Goal: Task Accomplishment & Management: Complete application form

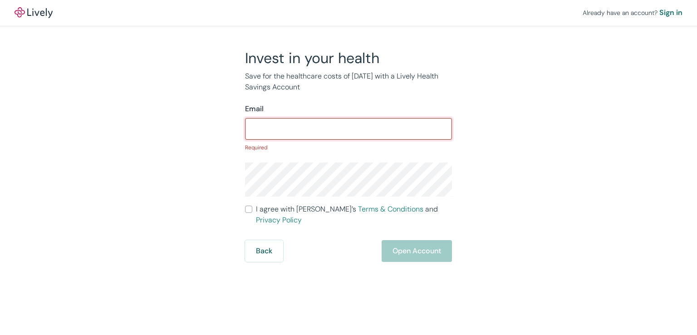
click at [274, 129] on input "Email" at bounding box center [348, 129] width 207 height 18
paste input "[EMAIL_ADDRESS][DOMAIN_NAME]"
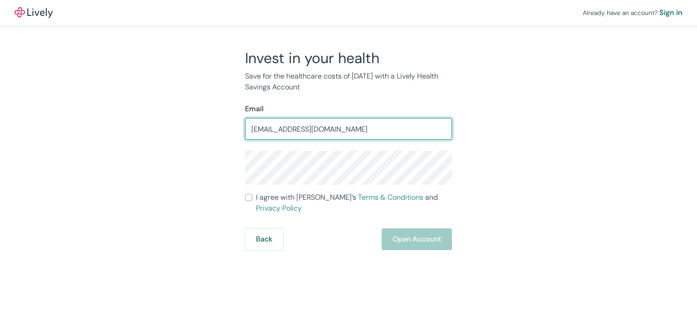
type input "[EMAIL_ADDRESS][DOMAIN_NAME]"
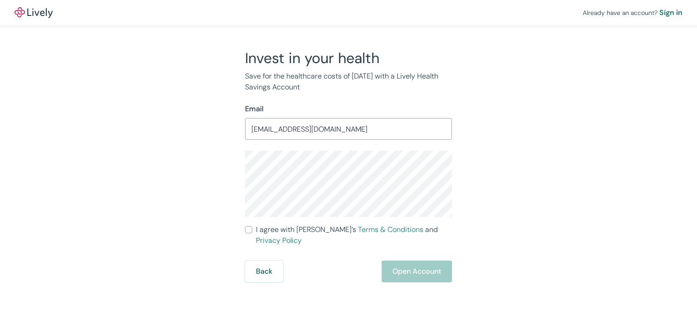
click at [248, 230] on input "I agree with Lively’s Terms & Conditions and Privacy Policy" at bounding box center [248, 229] width 7 height 7
checkbox input "true"
click at [407, 263] on button "Open Account" at bounding box center [417, 272] width 70 height 22
click at [410, 264] on div "Back Just a moment" at bounding box center [348, 272] width 207 height 22
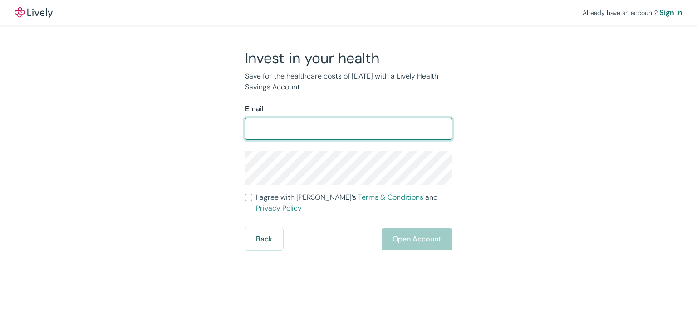
click at [298, 124] on input "Email" at bounding box center [348, 129] width 207 height 18
click at [289, 126] on input "Email" at bounding box center [348, 129] width 207 height 18
type input "mmdpolash643p@gmail.com"
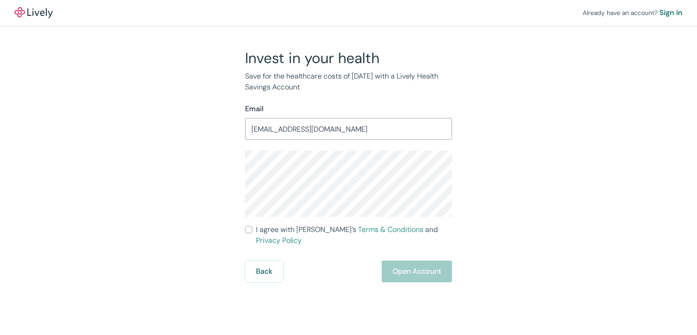
click at [248, 231] on input "I agree with Lively’s Terms & Conditions and Privacy Policy" at bounding box center [248, 229] width 7 height 7
checkbox input "true"
click at [412, 264] on button "Open Account" at bounding box center [417, 272] width 70 height 22
